Goal: Information Seeking & Learning: Learn about a topic

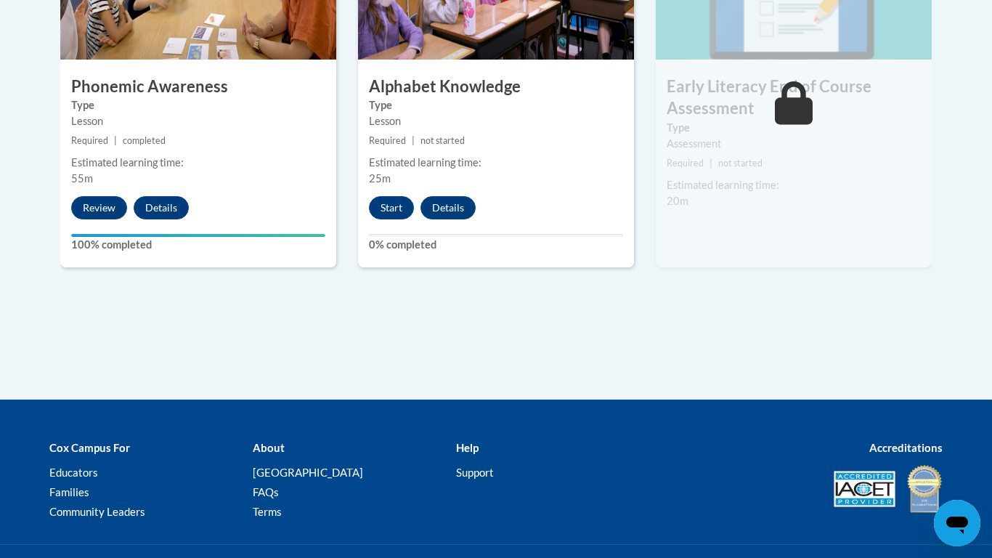
scroll to position [1000, 0]
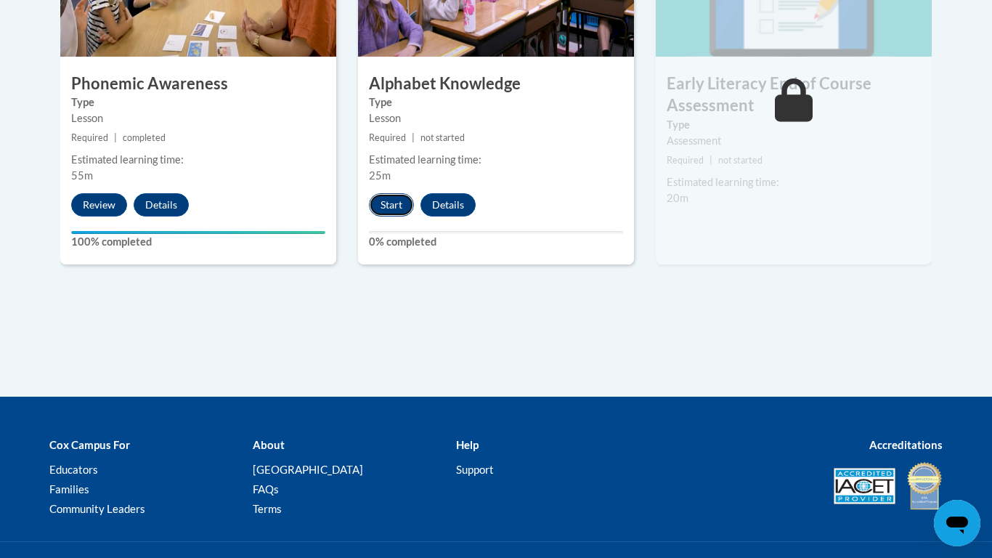
click at [395, 209] on button "Start" at bounding box center [391, 204] width 45 height 23
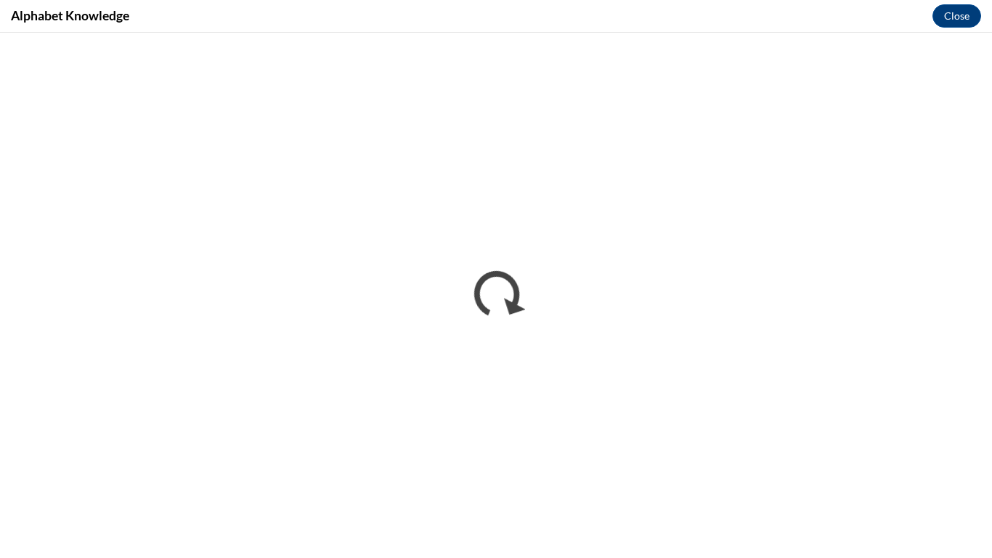
scroll to position [0, 0]
